Goal: Task Accomplishment & Management: Complete application form

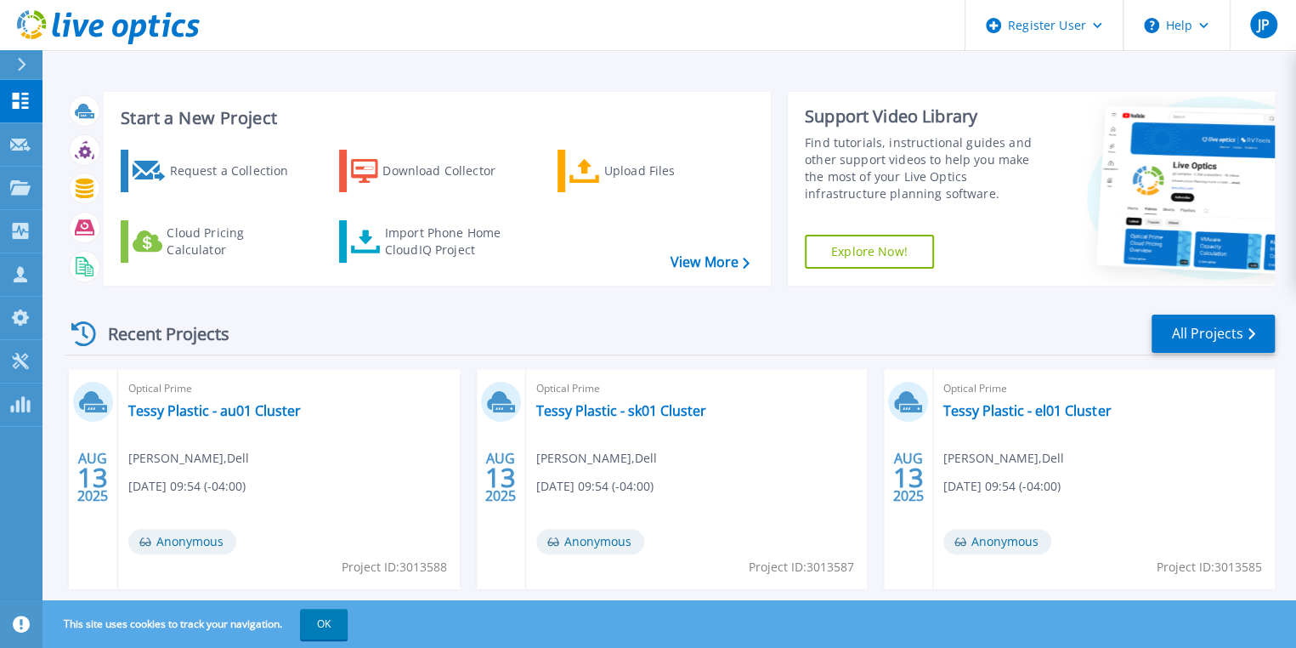
click at [24, 60] on icon at bounding box center [21, 65] width 9 height 14
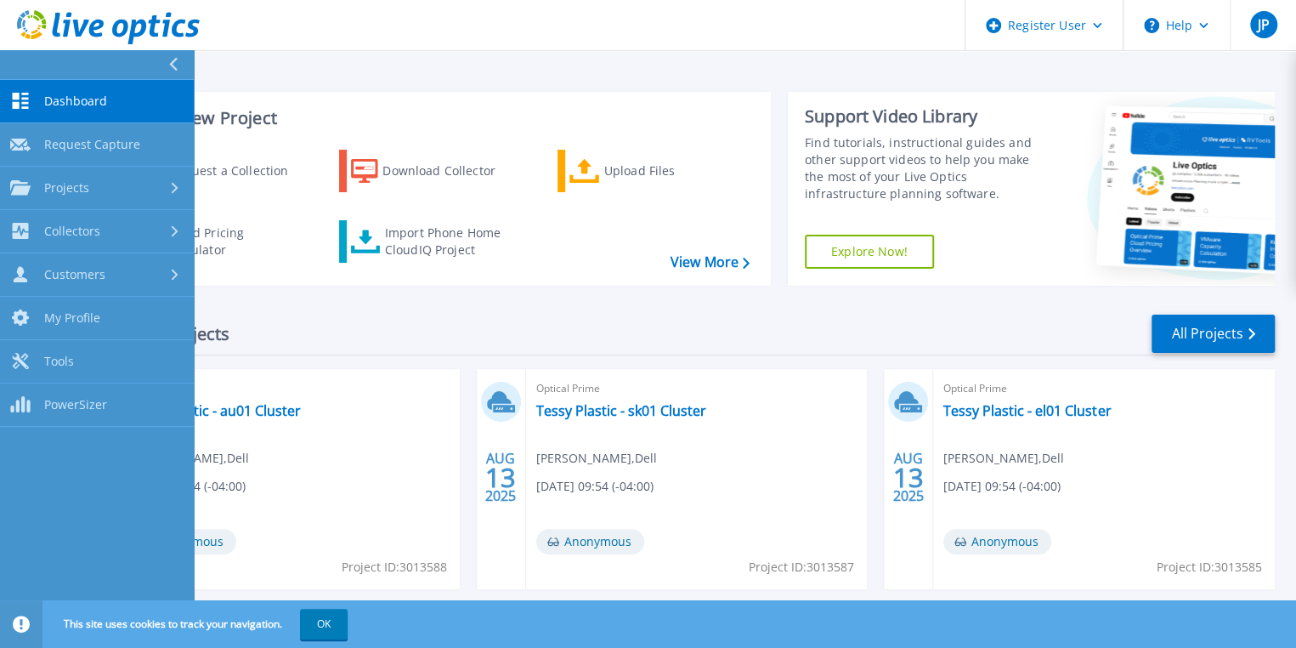
click at [405, 72] on div "Start a New Project Request a Collection Download Collector Upload Files Cloud …" at bounding box center [669, 445] width 1254 height 891
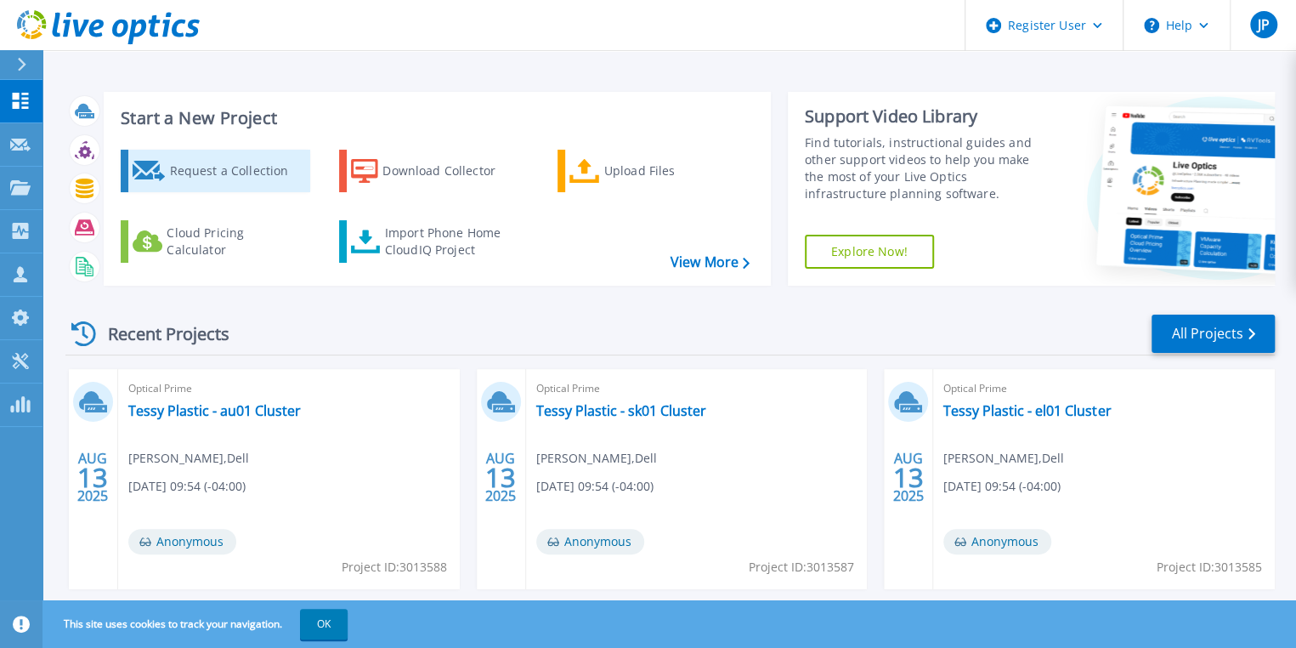
click at [211, 179] on div "Request a Collection" at bounding box center [237, 171] width 136 height 34
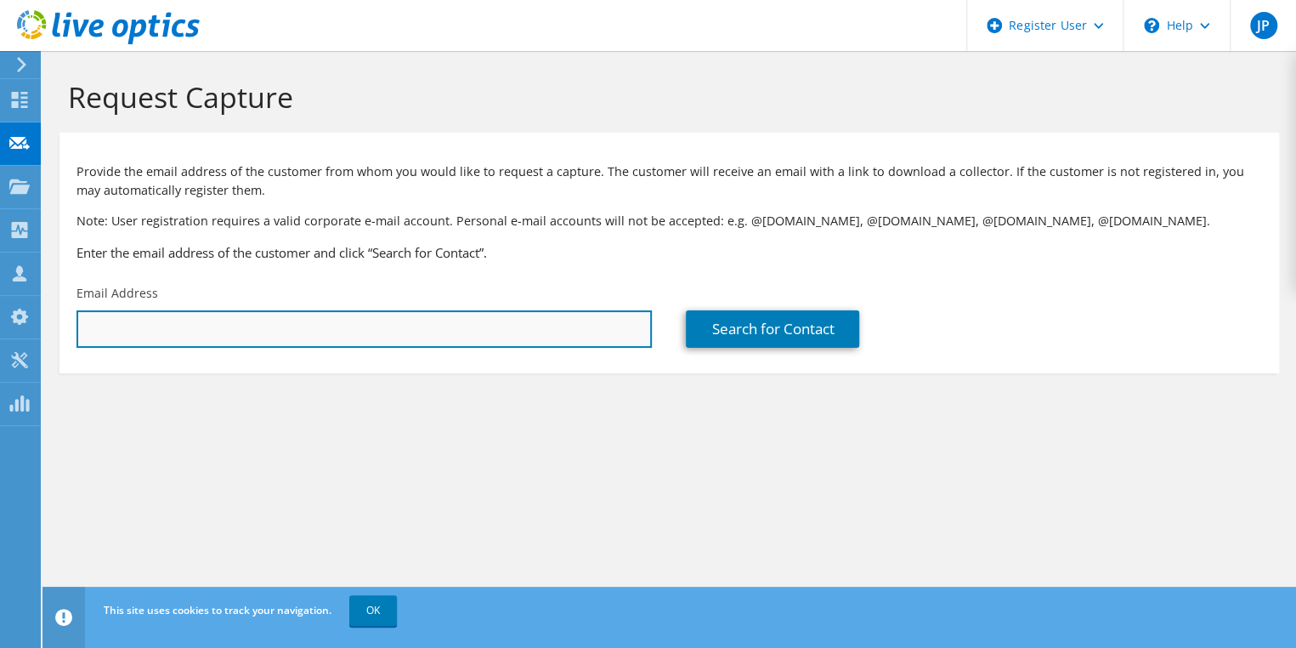
click at [473, 327] on input "text" at bounding box center [363, 328] width 575 height 37
type input "[EMAIL_ADDRESS][DOMAIN_NAME]"
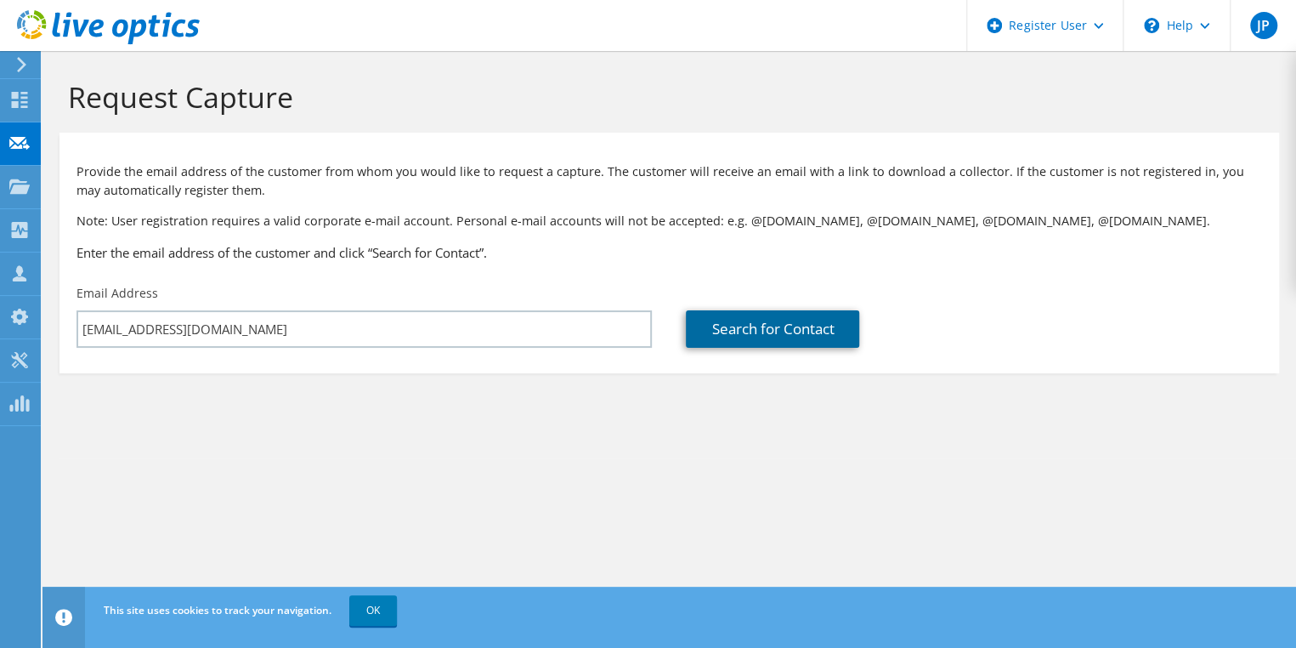
click at [822, 337] on link "Search for Contact" at bounding box center [772, 328] width 173 height 37
type input "PAYCHEX, INC"
type input "[PERSON_NAME]"
type input "[GEOGRAPHIC_DATA]"
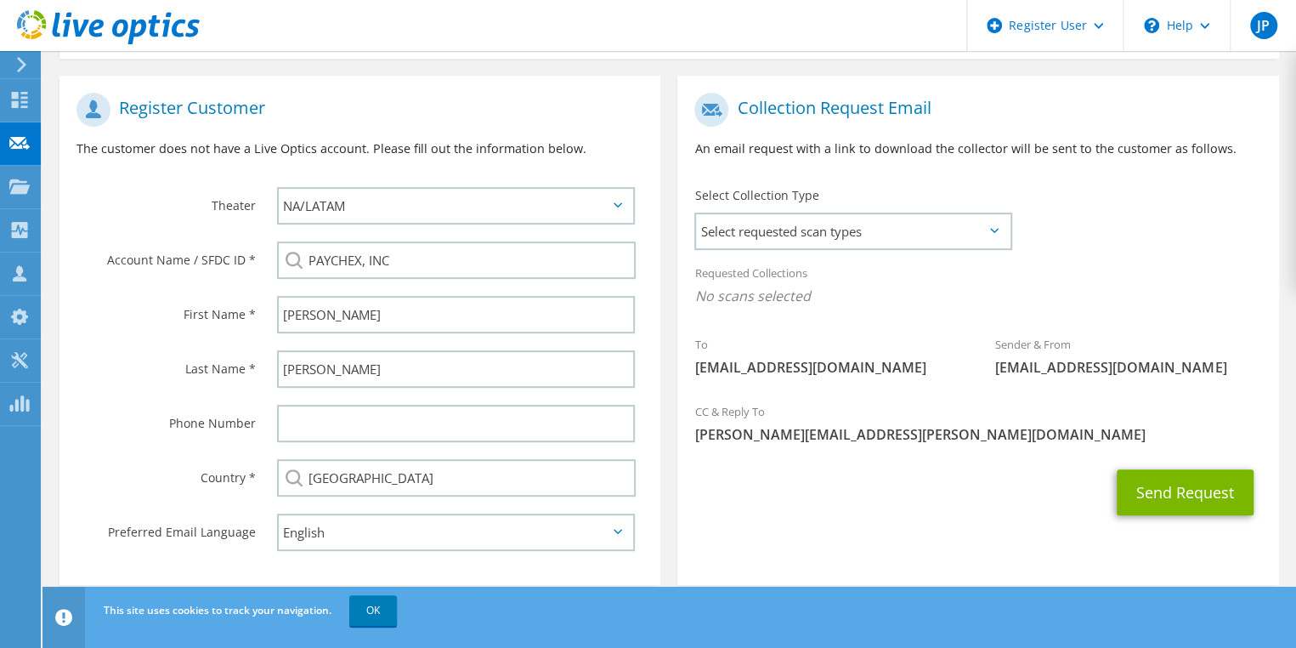
scroll to position [340, 0]
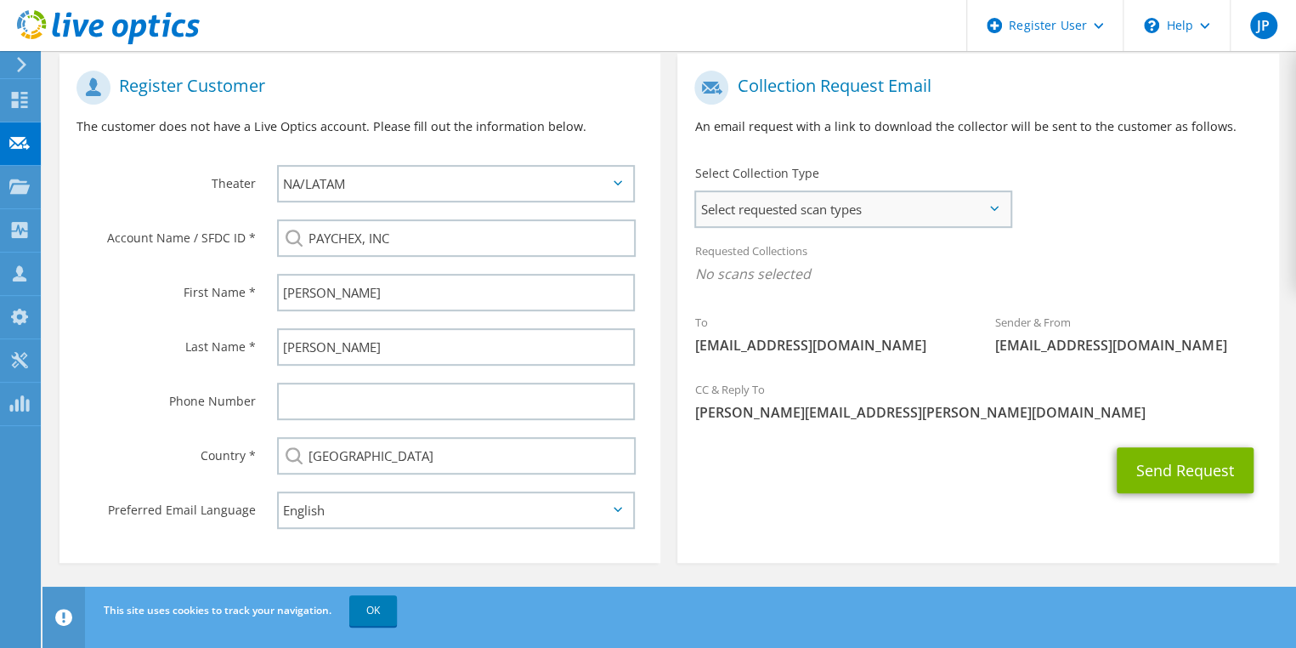
click at [920, 210] on span "Select requested scan types" at bounding box center [853, 209] width 314 height 34
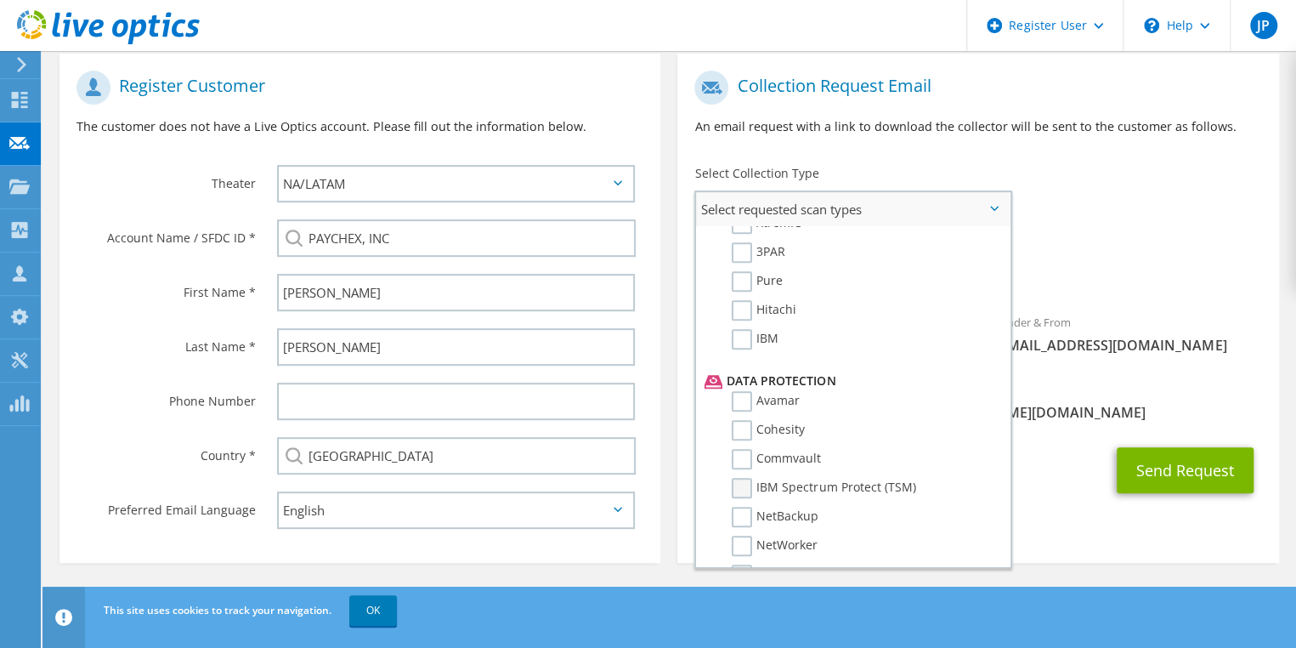
scroll to position [680, 0]
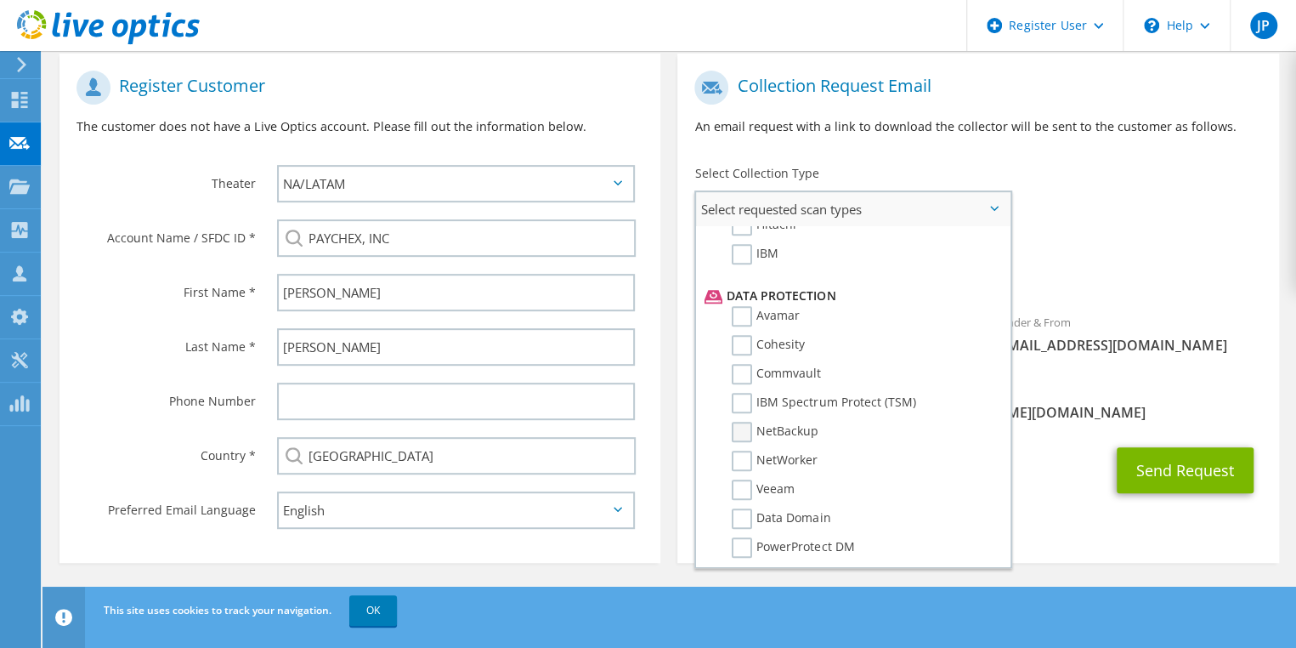
click at [746, 429] on label "NetBackup" at bounding box center [775, 432] width 87 height 20
click at [0, 0] on input "NetBackup" at bounding box center [0, 0] width 0 height 0
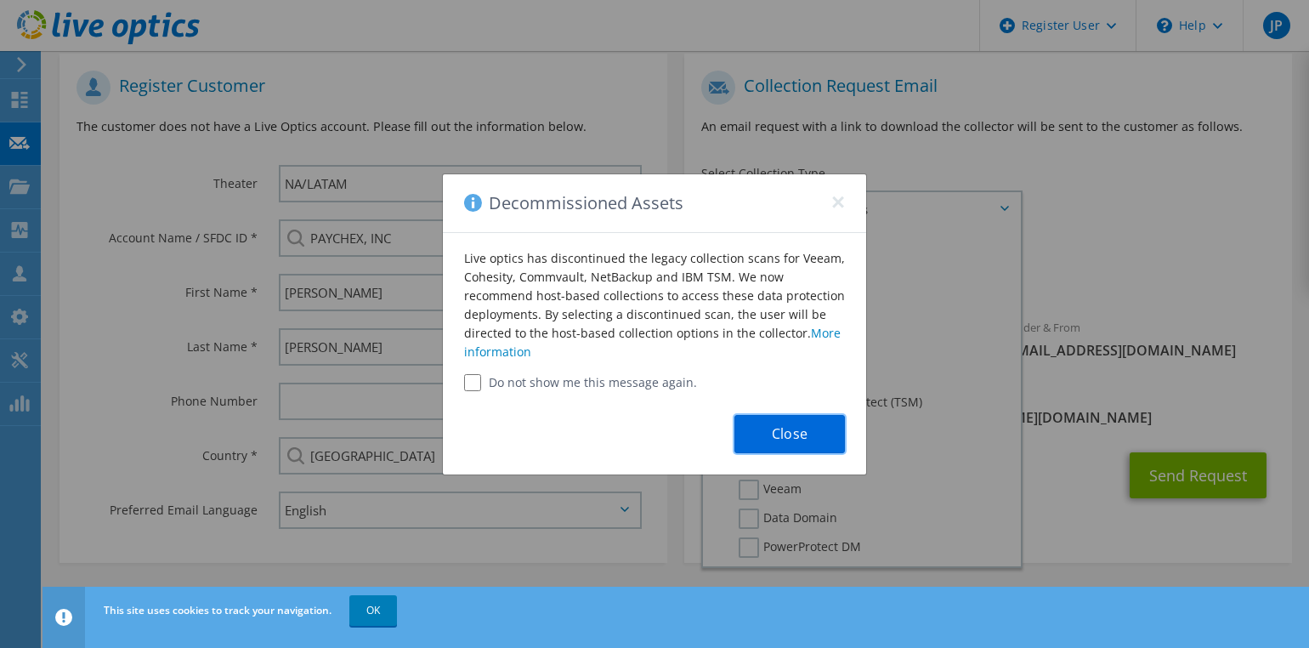
drag, startPoint x: 815, startPoint y: 424, endPoint x: 883, endPoint y: 438, distance: 69.3
click at [816, 424] on button "Close" at bounding box center [789, 434] width 110 height 38
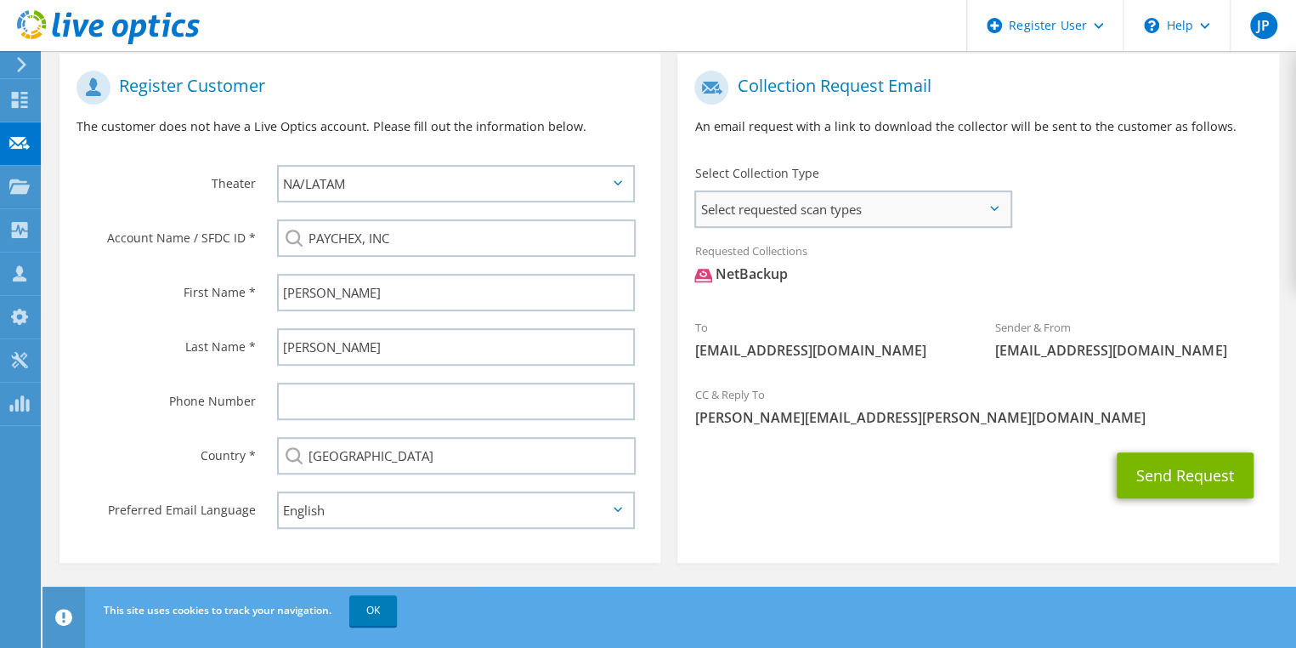
click at [975, 212] on span "Select requested scan types" at bounding box center [853, 209] width 314 height 34
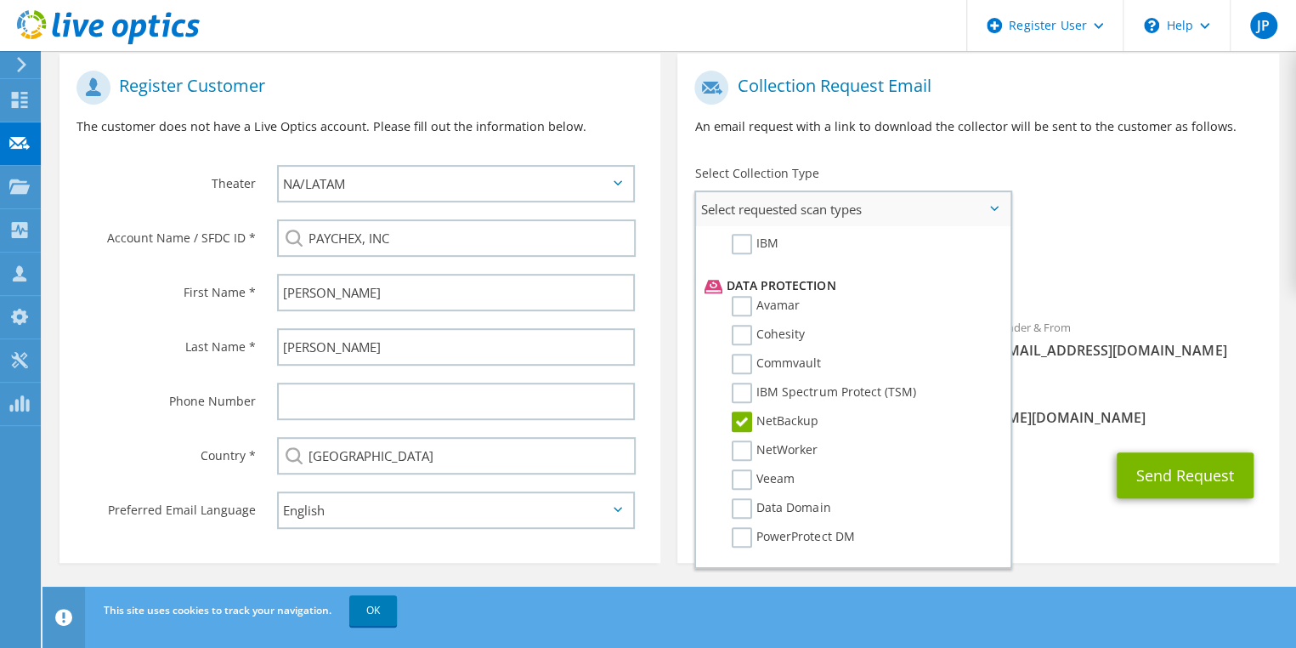
scroll to position [685, 0]
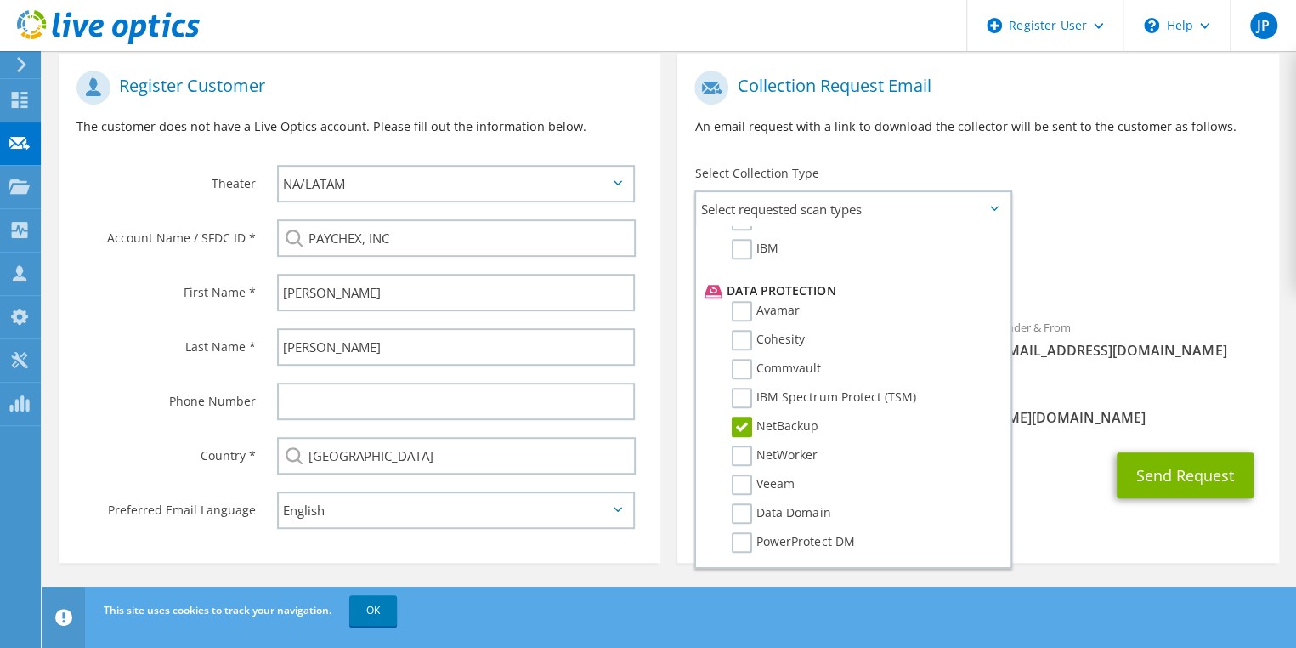
click at [1097, 444] on div "Send Request" at bounding box center [977, 475] width 601 height 63
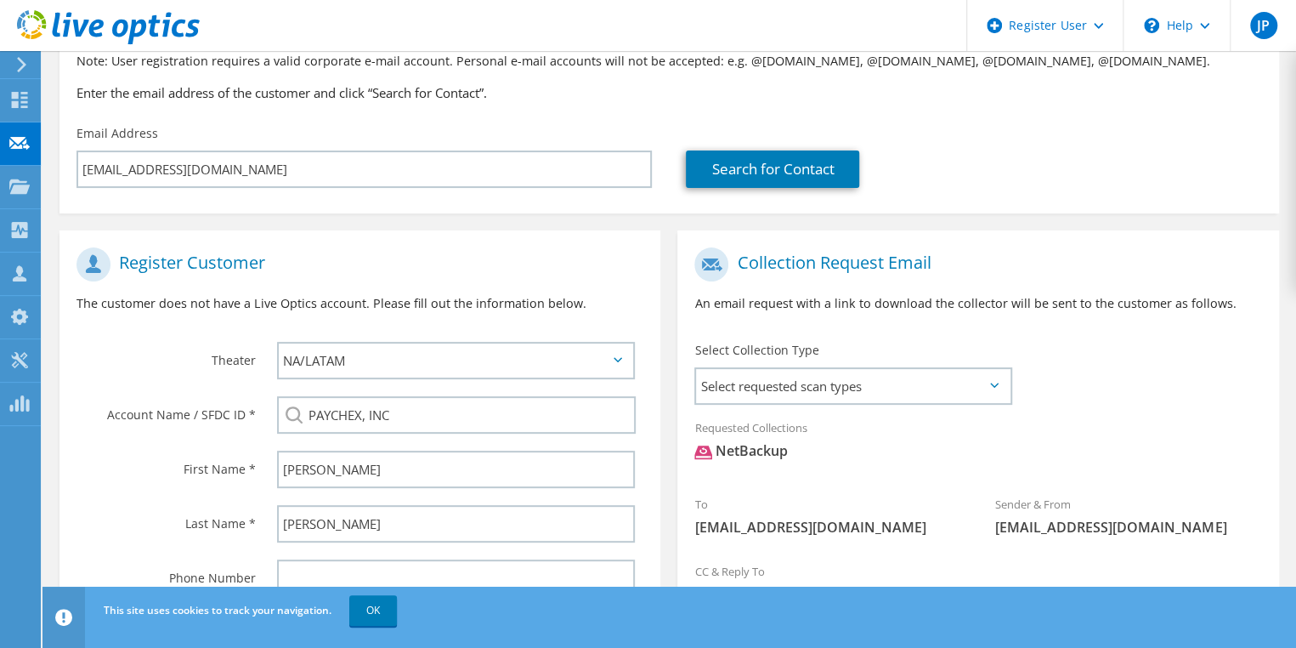
scroll to position [85, 0]
